Goal: Information Seeking & Learning: Check status

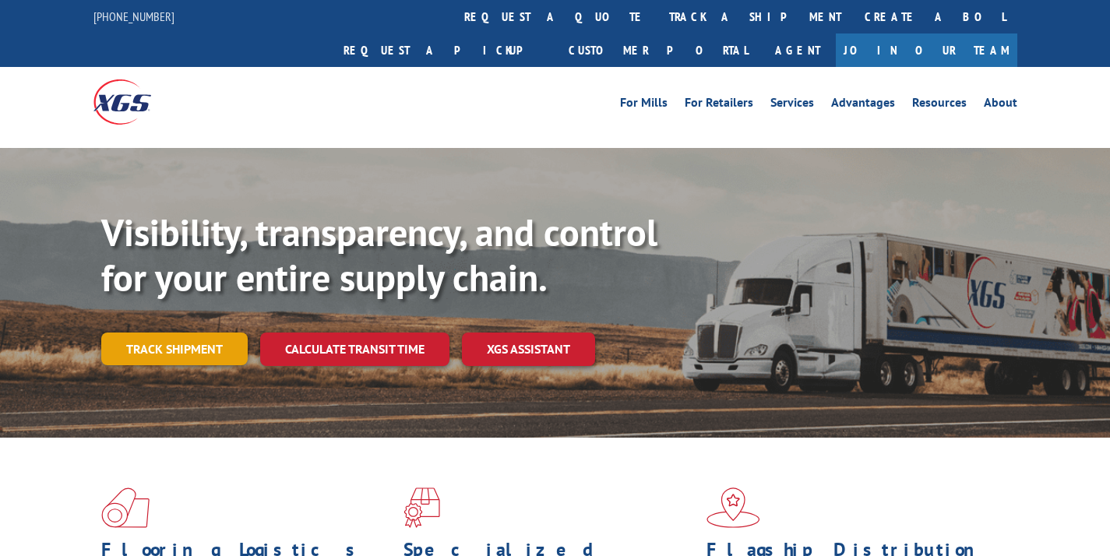
click at [192, 333] on link "Track shipment" at bounding box center [174, 349] width 146 height 33
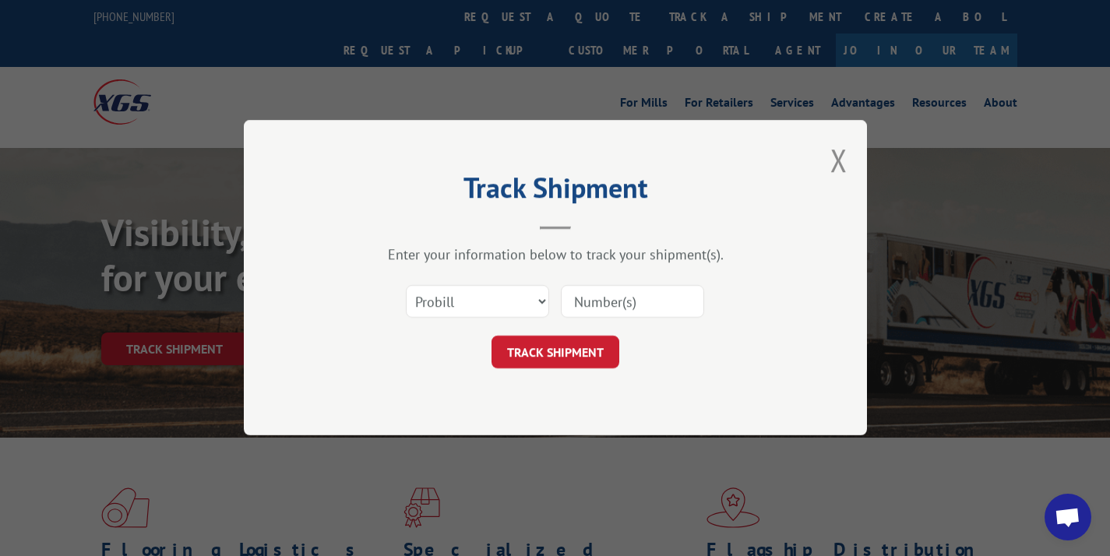
click at [616, 297] on input at bounding box center [632, 302] width 143 height 33
paste input "17553770"
type input "17553770"
click at [596, 350] on button "TRACK SHIPMENT" at bounding box center [556, 353] width 128 height 33
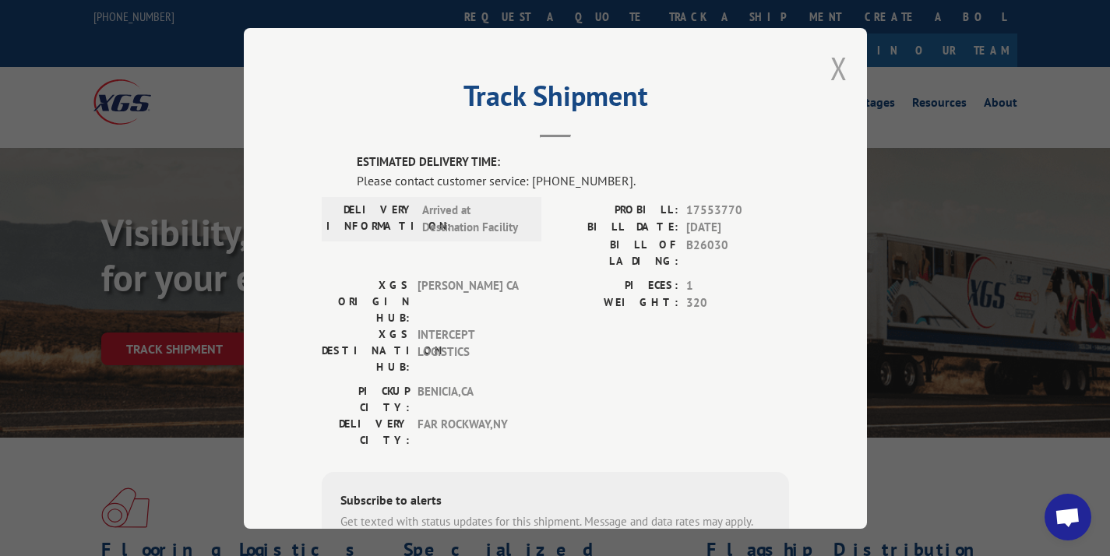
click at [836, 64] on button "Close modal" at bounding box center [839, 68] width 17 height 41
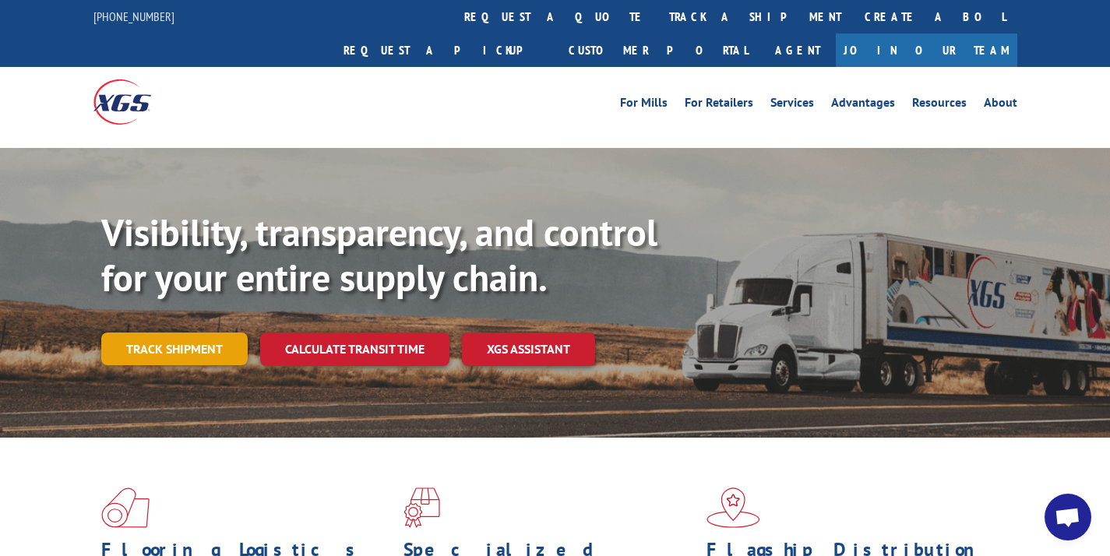
click at [198, 333] on link "Track shipment" at bounding box center [174, 349] width 146 height 33
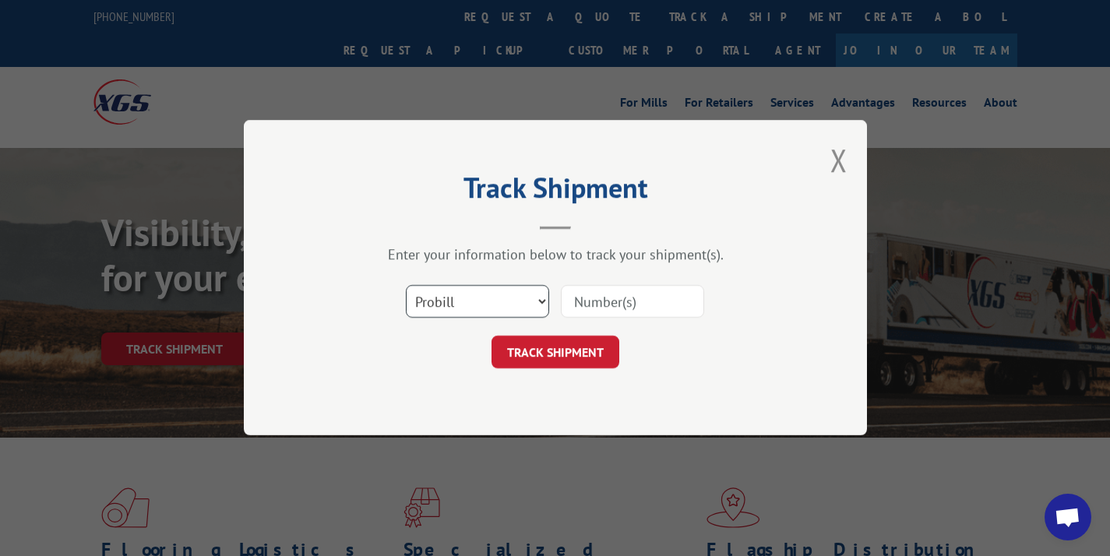
click at [496, 312] on select "Select category... Probill BOL PO" at bounding box center [477, 302] width 143 height 33
select select "bol"
click at [612, 298] on input at bounding box center [632, 302] width 143 height 33
paste input "362314"
type input "362314"
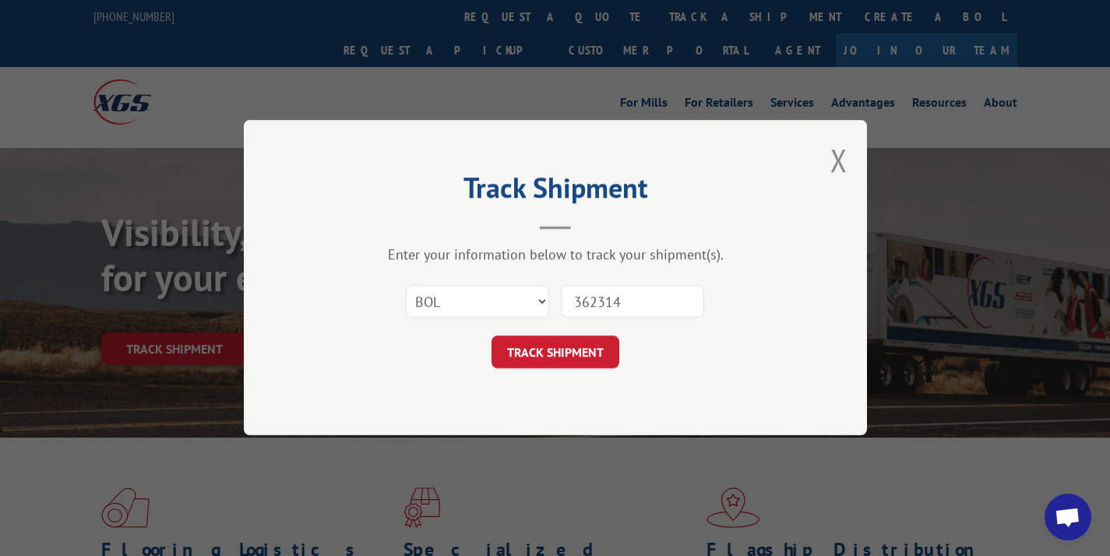
click at [583, 353] on button "TRACK SHIPMENT" at bounding box center [556, 353] width 128 height 33
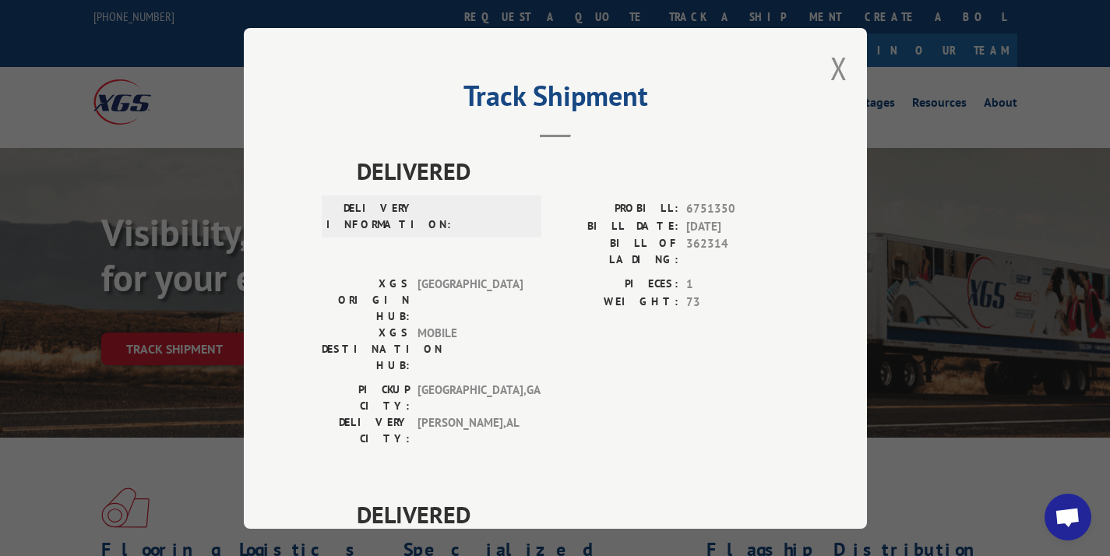
scroll to position [453, 0]
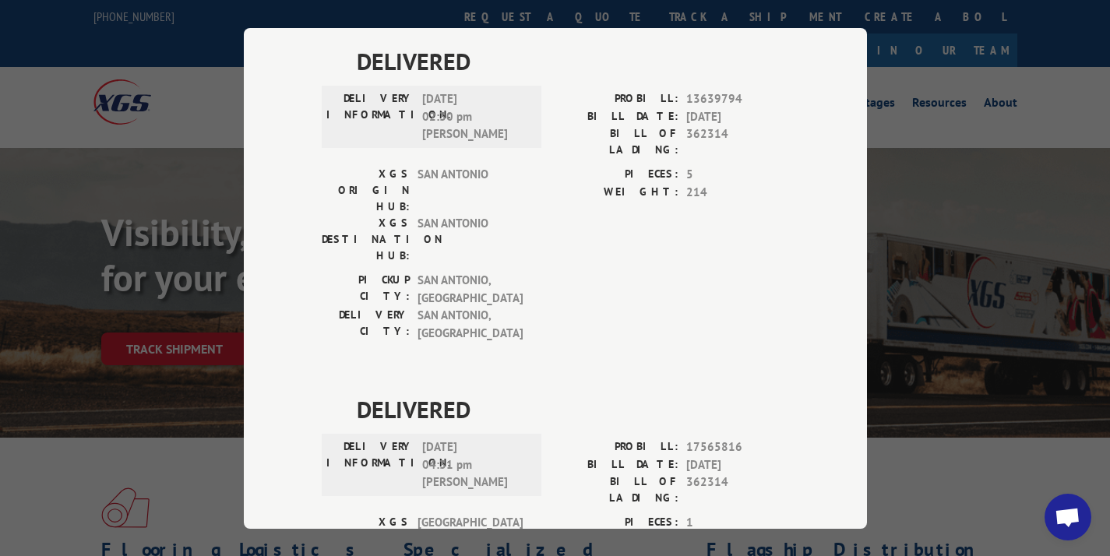
click at [804, 58] on div "Track Shipment DELIVERED DELIVERY INFORMATION: PROBILL: 6751350 BILL DATE: [DAT…" at bounding box center [555, 278] width 623 height 501
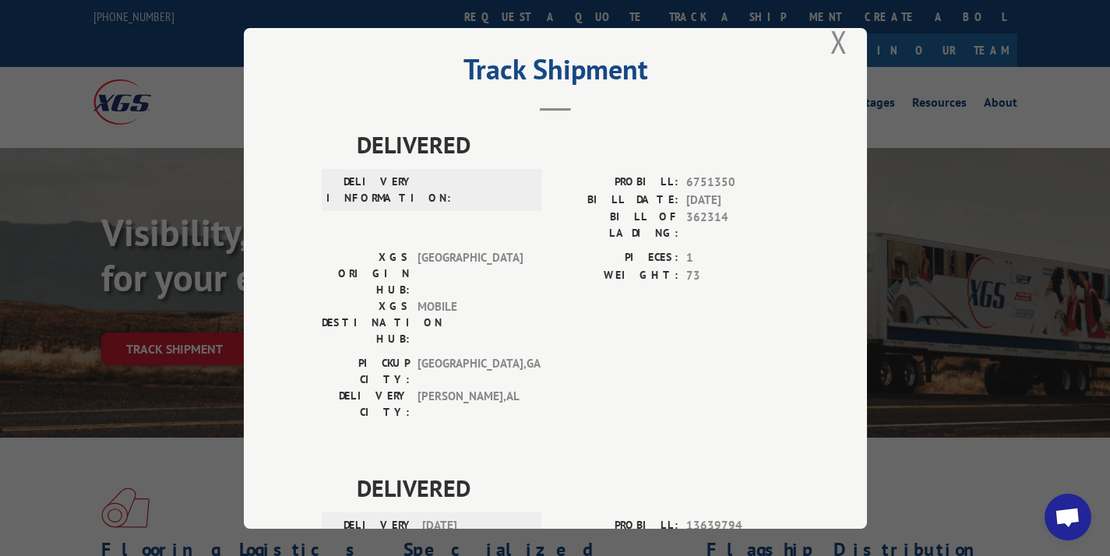
scroll to position [0, 0]
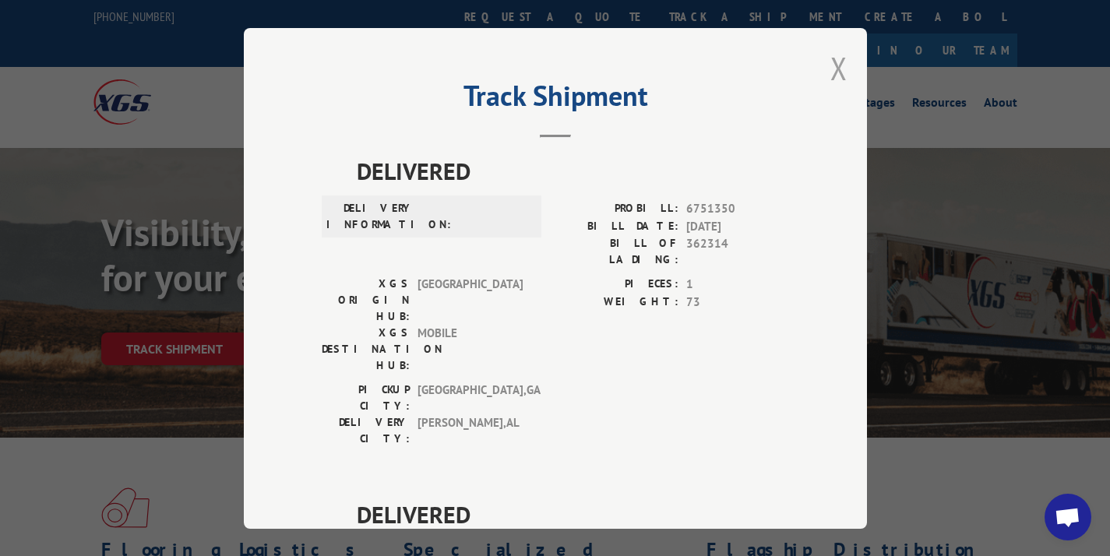
click at [831, 57] on button "Close modal" at bounding box center [839, 68] width 17 height 41
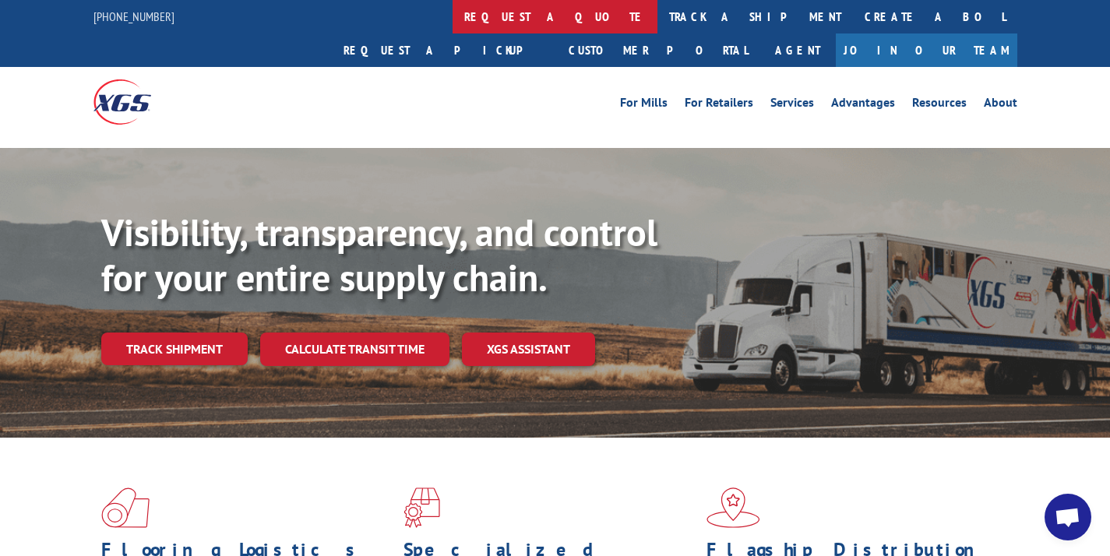
click at [453, 27] on link "request a quote" at bounding box center [555, 17] width 205 height 34
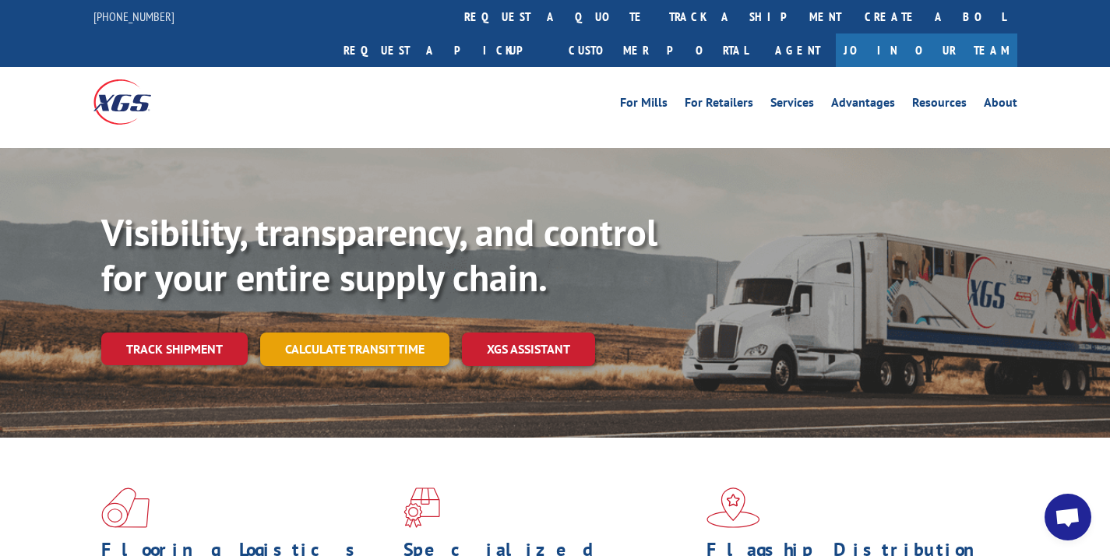
click at [408, 333] on link "Calculate transit time" at bounding box center [354, 350] width 189 height 34
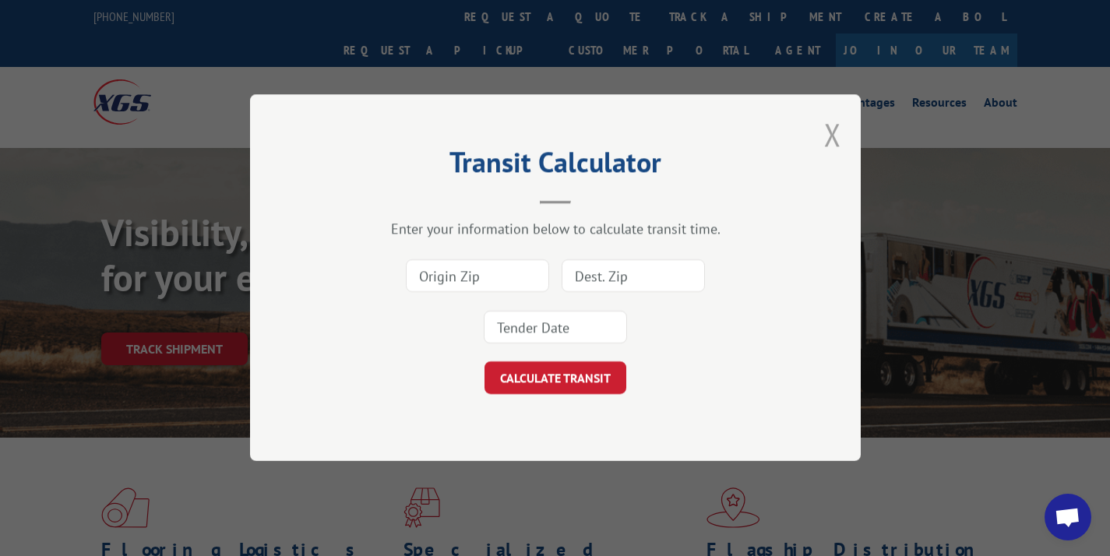
click at [833, 125] on button "Close modal" at bounding box center [832, 134] width 17 height 41
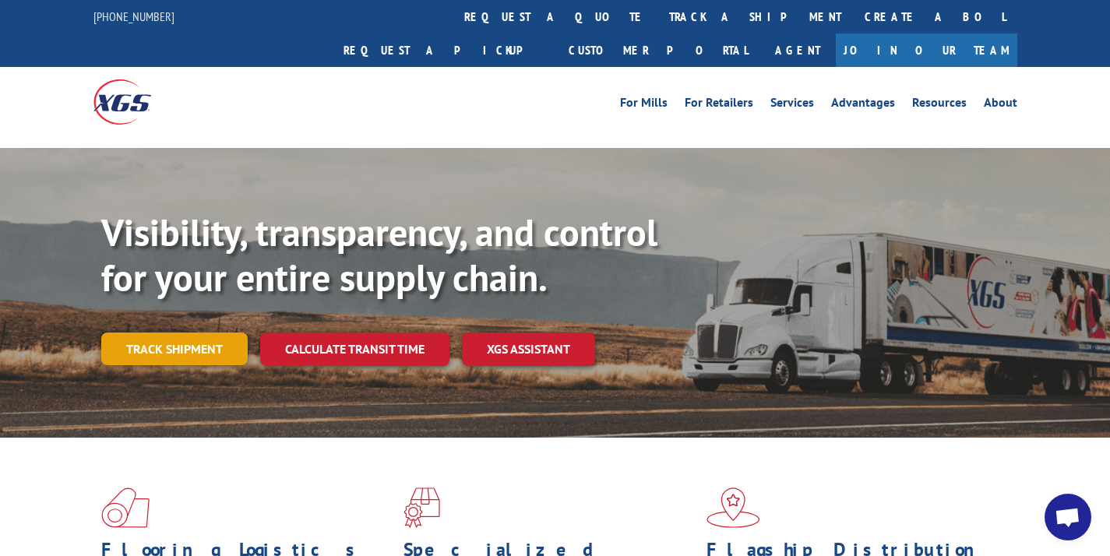
click at [201, 333] on link "Track shipment" at bounding box center [174, 349] width 146 height 33
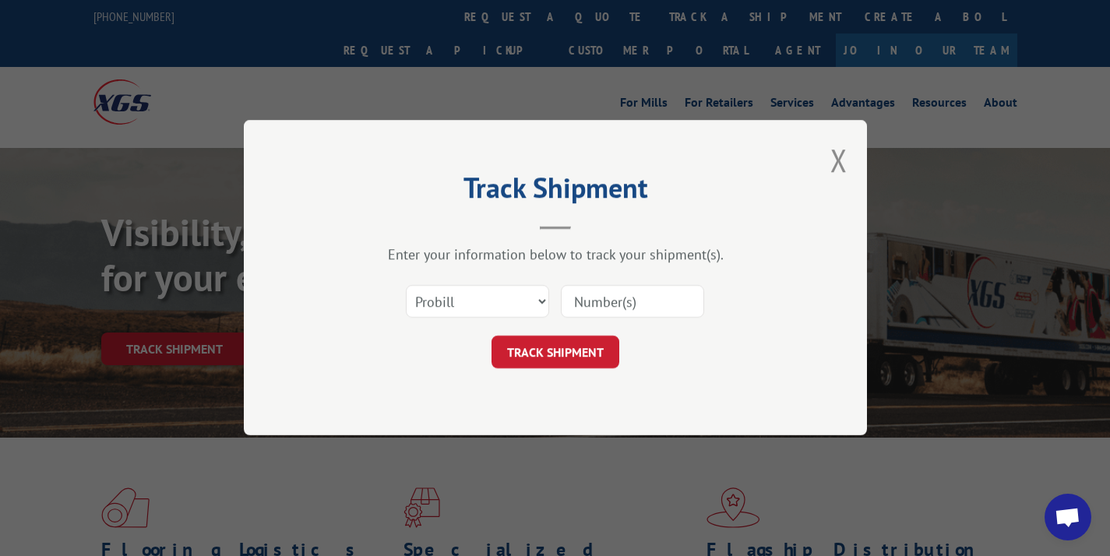
click at [584, 298] on input at bounding box center [632, 302] width 143 height 33
paste input "17589690"
type input "17589690"
click at [592, 361] on button "TRACK SHIPMENT" at bounding box center [556, 353] width 128 height 33
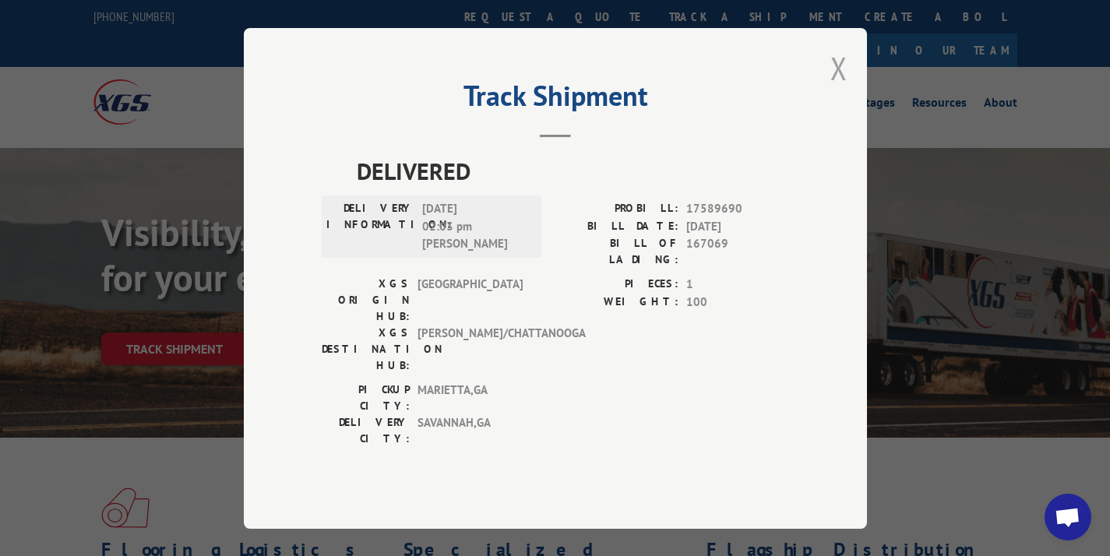
click at [831, 78] on button "Close modal" at bounding box center [839, 68] width 17 height 41
